Goal: Task Accomplishment & Management: Complete application form

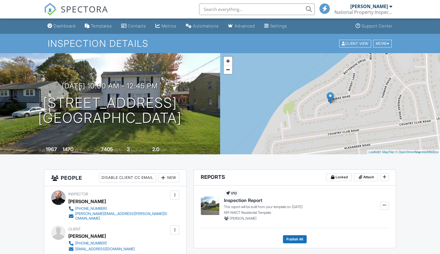
click at [74, 10] on span "SPECTORA" at bounding box center [84, 9] width 47 height 12
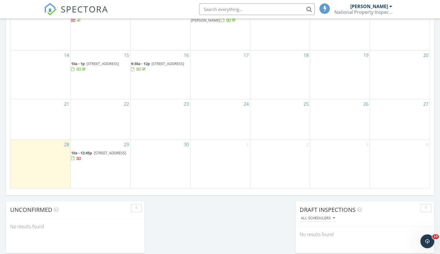
scroll to position [347, 0]
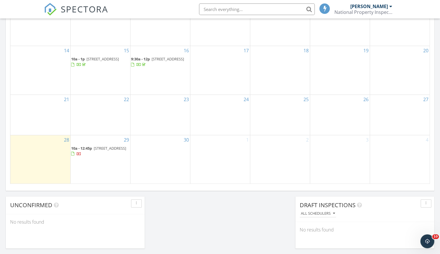
click at [162, 158] on div "30" at bounding box center [161, 159] width 60 height 49
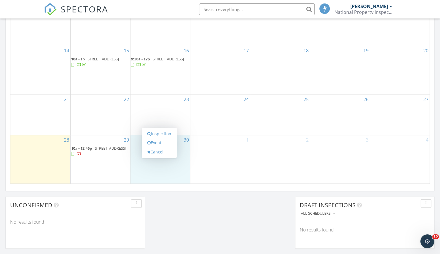
click at [159, 136] on link "Inspection" at bounding box center [159, 133] width 30 height 9
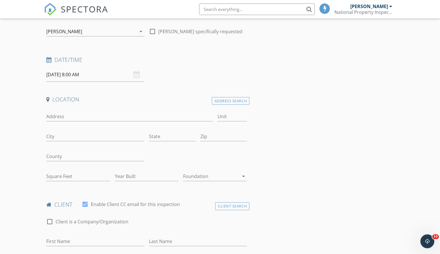
scroll to position [58, 0]
click at [62, 117] on input "Address" at bounding box center [129, 116] width 166 height 10
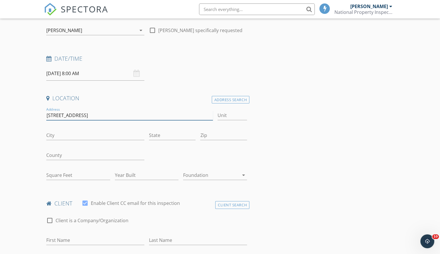
type input "104 valley view road"
click at [63, 136] on input "City" at bounding box center [95, 136] width 98 height 10
type input "manchester"
click at [164, 135] on input "State" at bounding box center [172, 136] width 47 height 10
type input "ct"
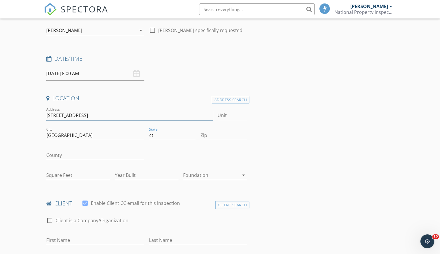
click at [164, 115] on input "104 valley view road" at bounding box center [129, 116] width 166 height 10
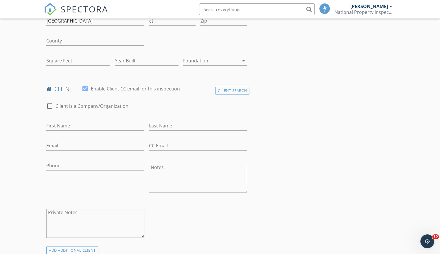
scroll to position [174, 0]
click at [69, 126] on input "First Name" at bounding box center [95, 125] width 98 height 10
type input "Bogumil"
click at [179, 126] on input "Last Name" at bounding box center [198, 125] width 98 height 10
type input "Rejnin"
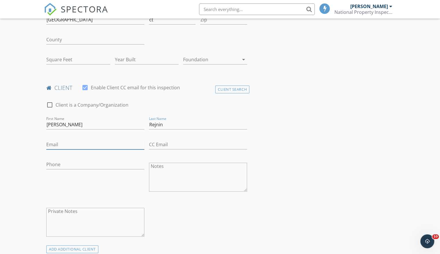
click at [63, 145] on input "Email" at bounding box center [95, 145] width 98 height 10
type input "brejnin@icloud.com"
click at [91, 166] on input "Phone" at bounding box center [95, 165] width 98 height 10
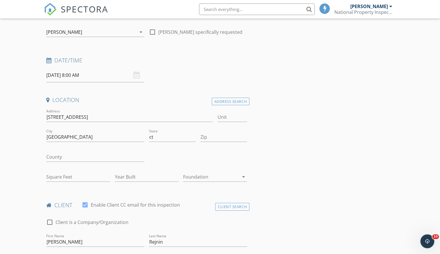
scroll to position [58, 0]
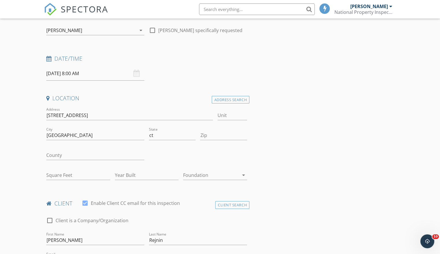
type input "203-654-1952"
click at [49, 115] on input "104 valley view road" at bounding box center [129, 116] width 166 height 10
click at [59, 114] on input "104 valley view road" at bounding box center [129, 116] width 166 height 10
click at [71, 114] on input "104 Valley view road" at bounding box center [129, 116] width 166 height 10
click at [82, 113] on input "104 Valley View road" at bounding box center [129, 116] width 166 height 10
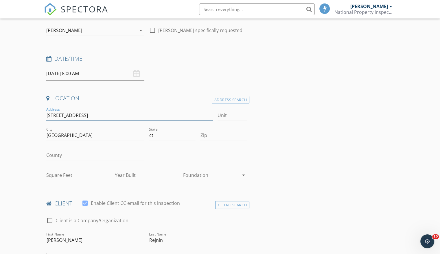
type input "104 Valley View Road"
click at [50, 135] on input "manchester" at bounding box center [95, 136] width 98 height 10
type input "Manchester"
drag, startPoint x: 157, startPoint y: 133, endPoint x: 137, endPoint y: 133, distance: 20.3
click at [137, 133] on div "Address 104 Valley View Road Unit City Manchester State ct Zip County Square Fe…" at bounding box center [147, 146] width 206 height 80
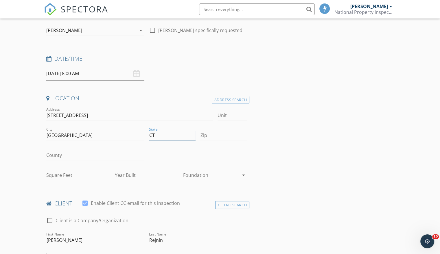
type input "CT"
click at [217, 134] on input "Zip" at bounding box center [223, 136] width 47 height 10
type input "06040"
click at [149, 113] on input "104 Valley View Road" at bounding box center [129, 116] width 166 height 10
click at [76, 73] on input "09/30/2025 8:00 AM" at bounding box center [95, 74] width 98 height 14
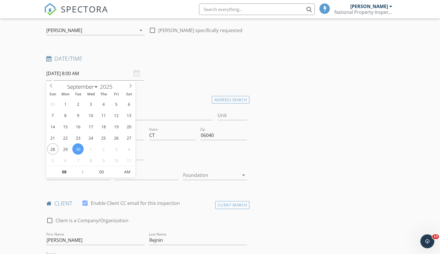
type input "09"
type input "09/30/2025 9:00 AM"
click at [80, 168] on span at bounding box center [80, 169] width 4 height 6
type input "10"
type input "09/30/2025 10:00 AM"
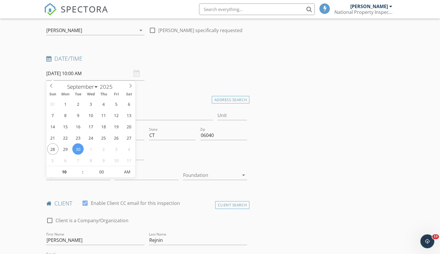
click at [80, 168] on span at bounding box center [80, 169] width 4 height 6
type input "11"
type input "09/30/2025 11:00 AM"
click at [80, 168] on span at bounding box center [80, 169] width 4 height 6
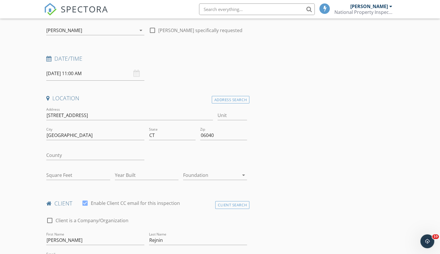
click at [192, 68] on div "Date/Time 09/30/2025 11:00 AM" at bounding box center [147, 68] width 206 height 26
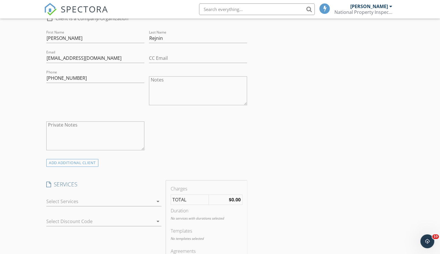
scroll to position [261, 0]
click at [74, 160] on div "ADD ADDITIONAL client" at bounding box center [72, 163] width 52 height 8
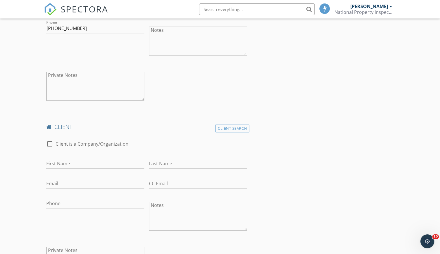
scroll to position [318, 0]
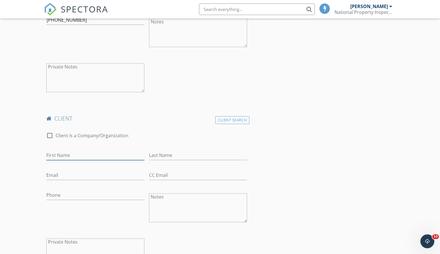
click at [71, 153] on input "First Name" at bounding box center [95, 156] width 98 height 10
type input "Monika"
click at [176, 155] on input "Last Name" at bounding box center [198, 156] width 98 height 10
type input "Rejnin"
click at [79, 173] on input "Email" at bounding box center [95, 176] width 98 height 10
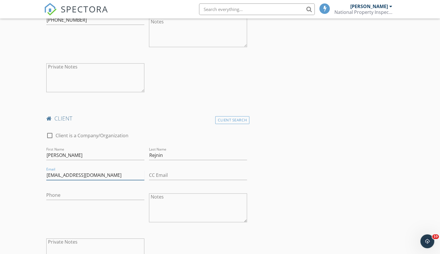
type input "monia08@gmail.com"
type input "3112"
type input "2005"
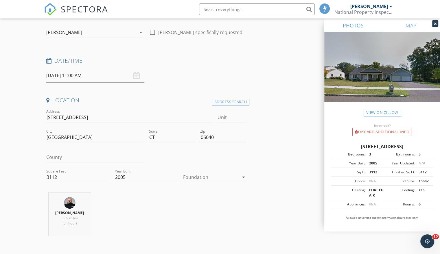
scroll to position [58, 0]
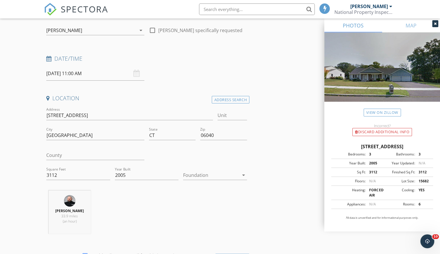
type input "monia08@gmail.com"
drag, startPoint x: 85, startPoint y: 111, endPoint x: 23, endPoint y: 113, distance: 61.1
type input "40"
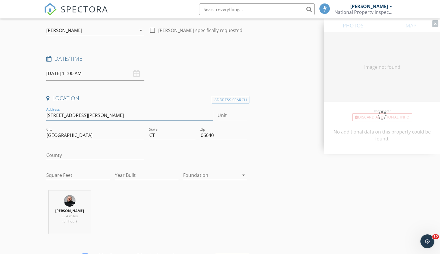
type input "40 Donna Drive"
click at [228, 136] on input "06040" at bounding box center [223, 136] width 47 height 10
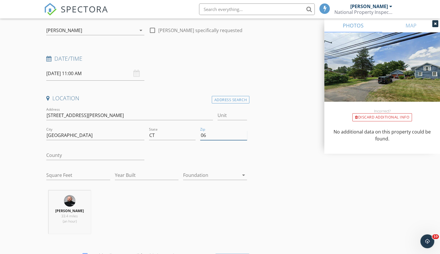
type input "0"
drag, startPoint x: 86, startPoint y: 132, endPoint x: 83, endPoint y: 135, distance: 4.1
click at [85, 134] on input "Manchester" at bounding box center [95, 136] width 98 height 10
type input "M"
click at [101, 113] on input "40 Donna Drive" at bounding box center [129, 116] width 166 height 10
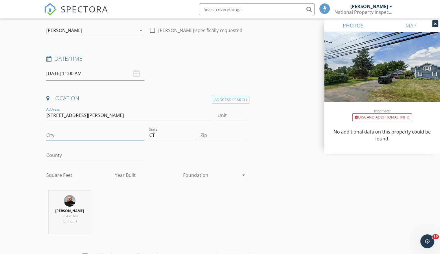
click at [67, 137] on input "City" at bounding box center [95, 136] width 98 height 10
type input "Burlington"
click at [172, 115] on input "40 Donna Drive" at bounding box center [129, 116] width 166 height 10
click at [210, 136] on input "Zip" at bounding box center [223, 136] width 47 height 10
click at [129, 112] on input "40 Donna Drive" at bounding box center [129, 116] width 166 height 10
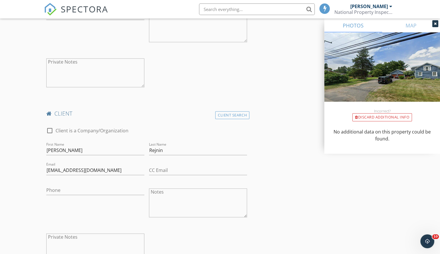
scroll to position [376, 0]
click at [70, 191] on input "Phone" at bounding box center [95, 191] width 98 height 10
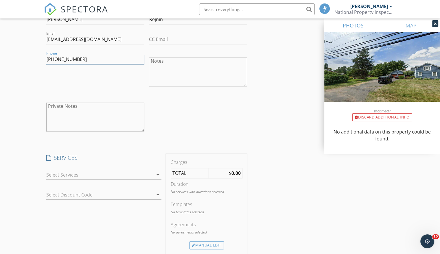
scroll to position [550, 0]
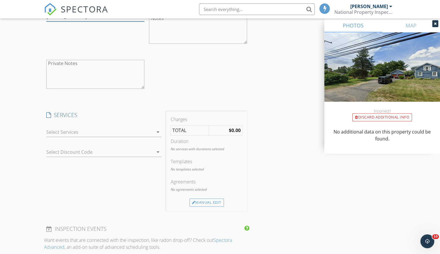
type input "860-770-9340"
click at [67, 131] on div at bounding box center [99, 132] width 107 height 9
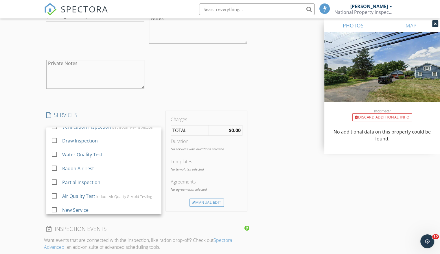
scroll to position [38, 0]
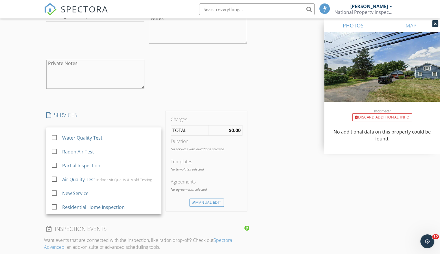
click at [55, 206] on div at bounding box center [54, 207] width 10 height 10
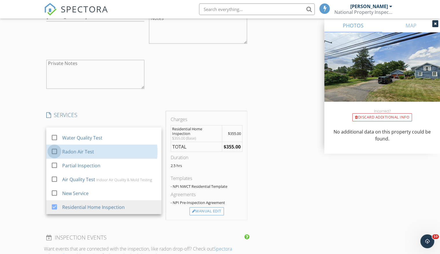
click at [54, 150] on div at bounding box center [54, 152] width 10 height 10
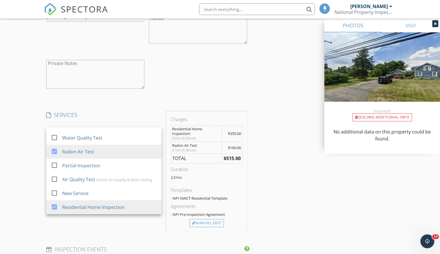
click at [130, 111] on h4 "SERVICES" at bounding box center [103, 115] width 115 height 8
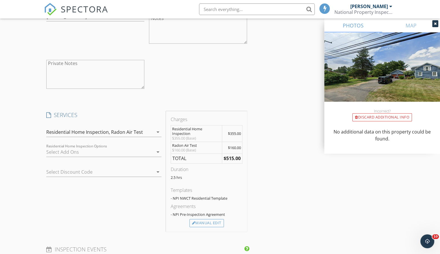
click at [207, 223] on div "Manual Edit" at bounding box center [207, 223] width 34 height 8
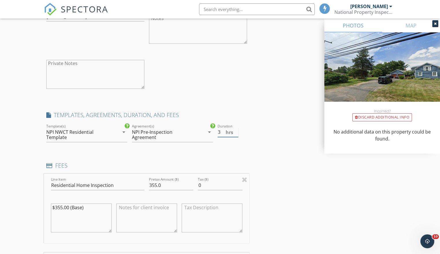
type input "3"
click at [235, 130] on input "3" at bounding box center [228, 133] width 21 height 10
drag, startPoint x: 167, startPoint y: 184, endPoint x: 129, endPoint y: 185, distance: 37.9
click at [129, 185] on div "Line Item Residential Home Inspection Pretax Amount ($) 355.0 Tax ($) 0 $355.00…" at bounding box center [147, 209] width 206 height 70
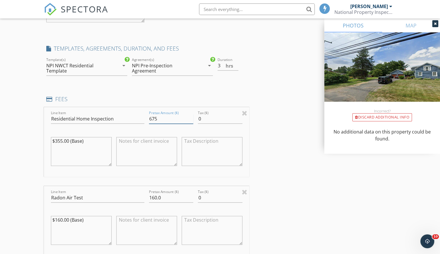
scroll to position [637, 0]
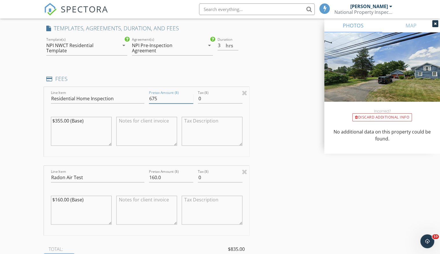
type input "675"
drag, startPoint x: 90, startPoint y: 120, endPoint x: 48, endPoint y: 116, distance: 42.1
click at [49, 116] on div "$355.00 (Base)" at bounding box center [81, 131] width 65 height 45
drag, startPoint x: 166, startPoint y: 175, endPoint x: 136, endPoint y: 173, distance: 30.2
click at [136, 173] on div "Line Item Radon Air Test Pretax Amount ($) 160.0 Tax ($) 0 $160.00 (Base)" at bounding box center [147, 201] width 206 height 70
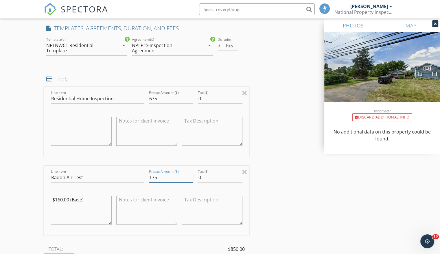
type input "175"
click at [278, 135] on div "INSPECTOR(S) check_box Mike Bilodeau PRIMARY Mike Bilodeau arrow_drop_down chec…" at bounding box center [220, 62] width 352 height 1264
drag, startPoint x: 94, startPoint y: 198, endPoint x: 54, endPoint y: 196, distance: 39.4
click at [55, 196] on textarea "$160.00 (Base)" at bounding box center [81, 210] width 61 height 29
type textarea "$"
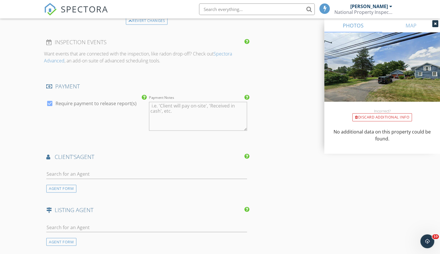
scroll to position [926, 0]
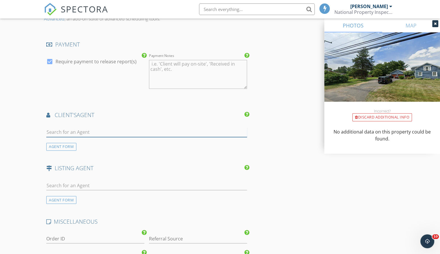
click at [108, 131] on input "text" at bounding box center [146, 133] width 201 height 10
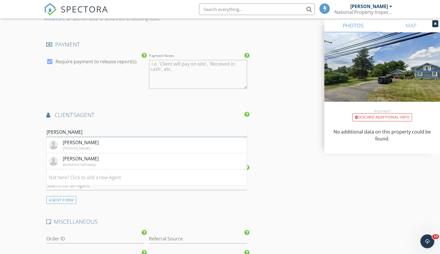
type input "alex"
click at [80, 138] on li "Alex Pepe William Raveis - Guilford" at bounding box center [147, 145] width 200 height 16
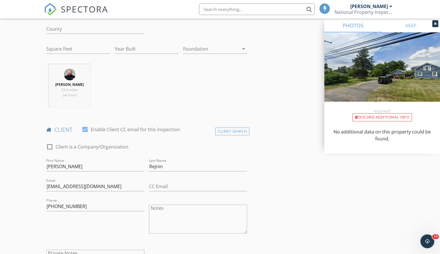
scroll to position [58, 0]
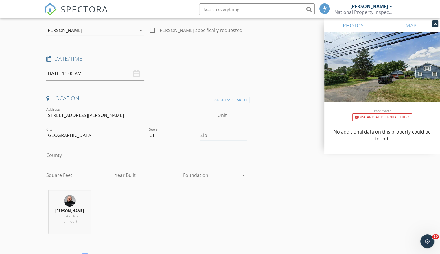
click at [218, 133] on input "Zip" at bounding box center [223, 136] width 47 height 10
click at [206, 136] on input "Zip" at bounding box center [223, 136] width 47 height 10
type input "06013"
click at [97, 116] on input "40 Donna Drive" at bounding box center [129, 116] width 166 height 10
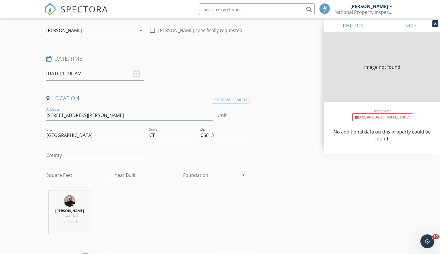
type input "3333"
type input "2000"
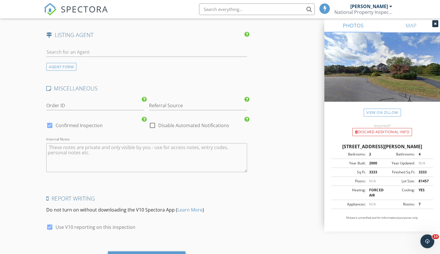
scroll to position [1220, 0]
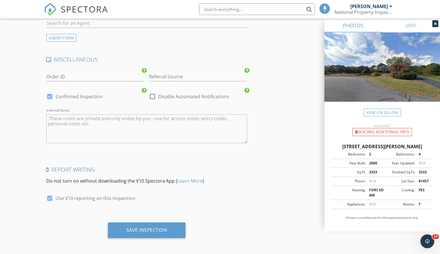
click at [144, 225] on div "Save Inspection" at bounding box center [147, 231] width 78 height 16
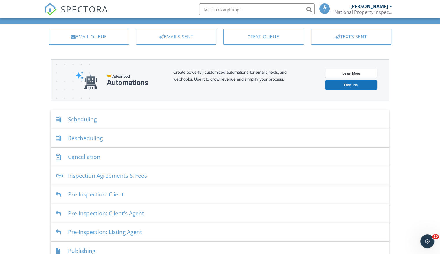
click at [93, 139] on div "Rescheduling" at bounding box center [220, 138] width 338 height 19
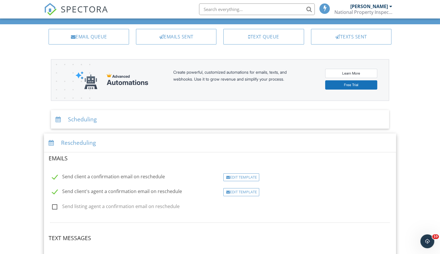
click at [87, 120] on div "Scheduling" at bounding box center [220, 119] width 338 height 19
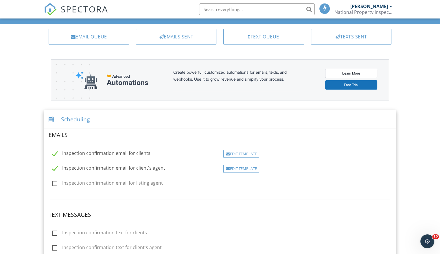
scroll to position [58, 0]
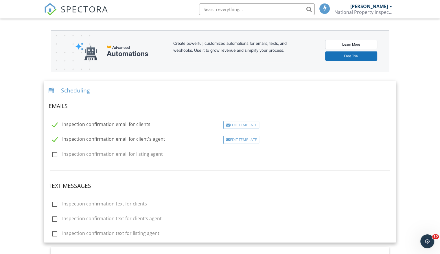
click at [243, 124] on div "Edit Template" at bounding box center [241, 125] width 36 height 8
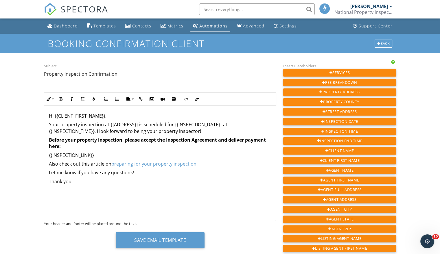
drag, startPoint x: 84, startPoint y: 149, endPoint x: 88, endPoint y: 145, distance: 5.1
click at [84, 149] on p "Before your property inspection, please accept the Inspection Agreement and del…" at bounding box center [160, 143] width 223 height 13
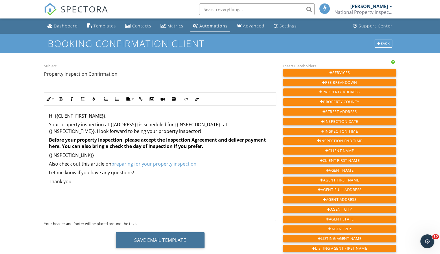
click at [159, 242] on button "Save Email Template" at bounding box center [160, 241] width 89 height 16
